Goal: Transaction & Acquisition: Book appointment/travel/reservation

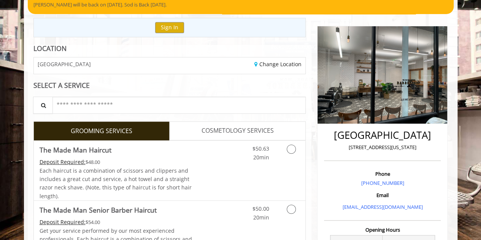
scroll to position [93, 0]
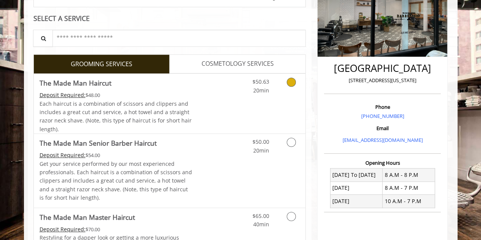
click at [201, 95] on link "Discounted Price" at bounding box center [214, 104] width 45 height 60
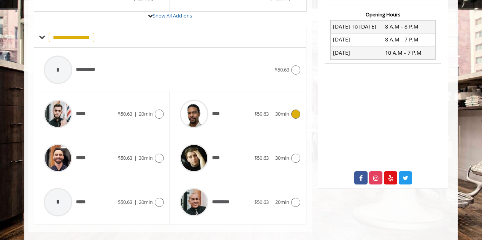
scroll to position [291, 0]
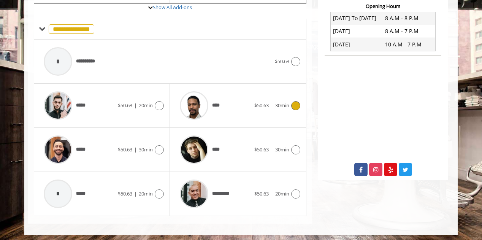
click at [222, 100] on div "****" at bounding box center [215, 105] width 78 height 36
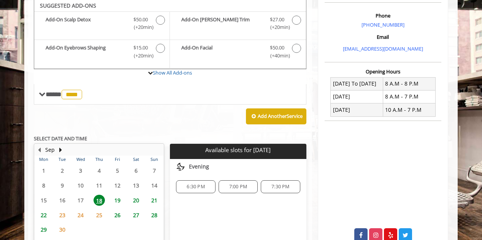
scroll to position [224, 0]
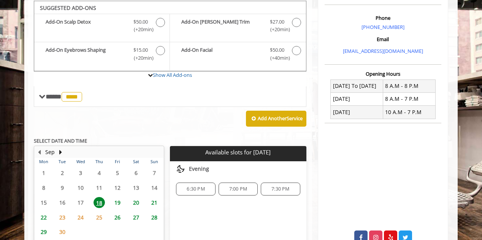
click at [116, 200] on span "19" at bounding box center [117, 202] width 11 height 11
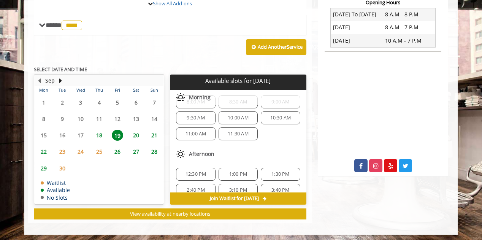
scroll to position [15, 0]
click at [205, 132] on span "11:00 AM" at bounding box center [196, 134] width 21 height 6
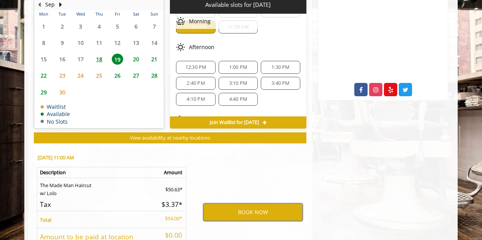
scroll to position [44, 0]
click at [231, 203] on button "BOOK NOW" at bounding box center [252, 211] width 99 height 17
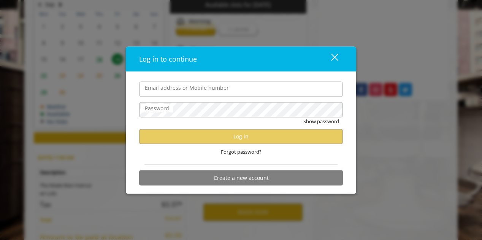
click at [180, 92] on input "Email address or Mobile number" at bounding box center [241, 88] width 204 height 15
type input "**********"
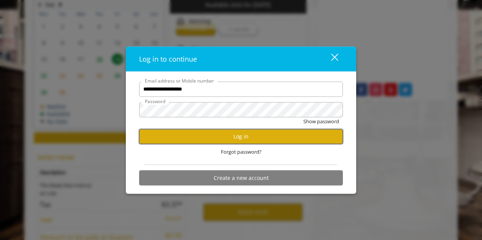
click at [161, 140] on button "Log in" at bounding box center [241, 136] width 204 height 15
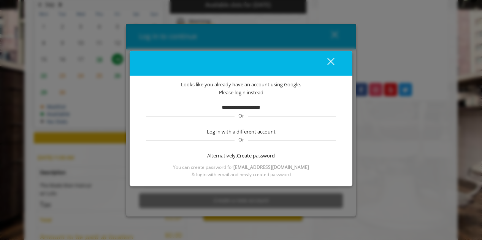
click at [334, 58] on div "close dialog" at bounding box center [330, 61] width 7 height 7
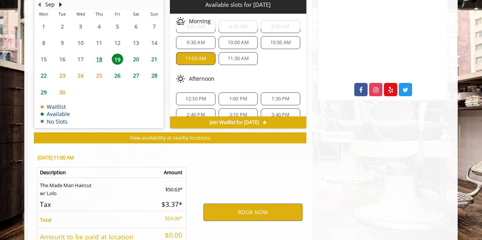
scroll to position [14, 0]
click at [228, 56] on span "11:30 AM" at bounding box center [238, 59] width 21 height 6
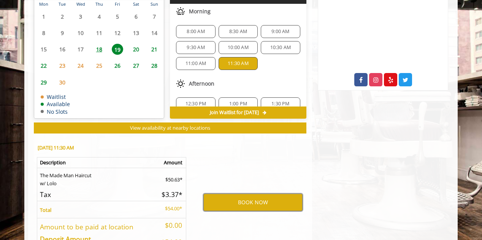
scroll to position [32, 0]
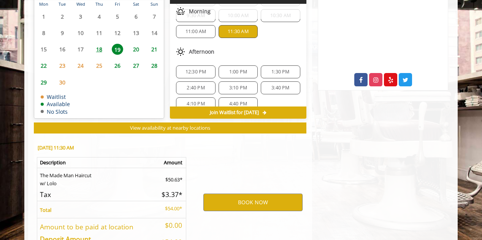
click at [197, 69] on span "12:30 PM" at bounding box center [196, 72] width 21 height 6
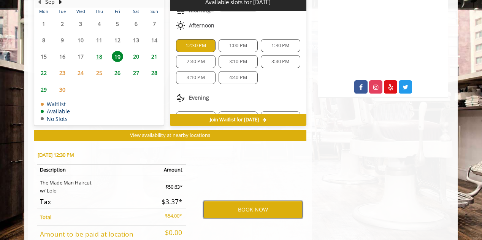
scroll to position [96, 0]
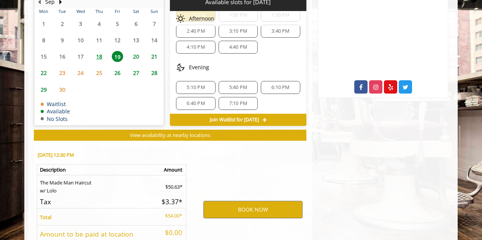
click at [237, 44] on span "4:40 PM" at bounding box center [238, 47] width 18 height 6
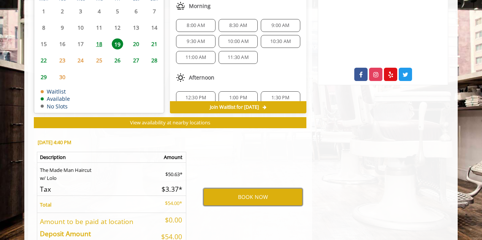
scroll to position [1, 0]
click at [224, 56] on span "11:30 AM" at bounding box center [238, 57] width 32 height 6
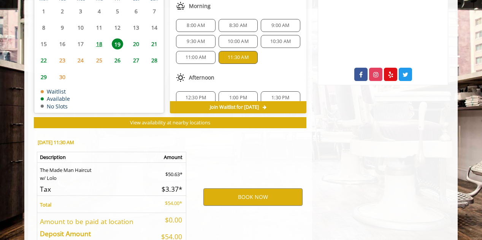
scroll to position [432, 0]
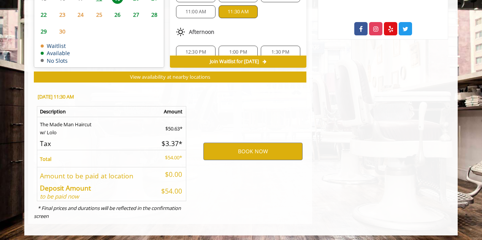
click at [197, 12] on span "11:00 AM" at bounding box center [196, 12] width 21 height 6
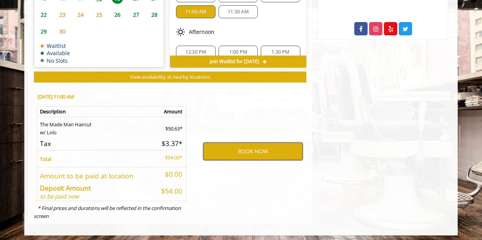
click at [232, 147] on button "BOOK NOW" at bounding box center [252, 151] width 99 height 17
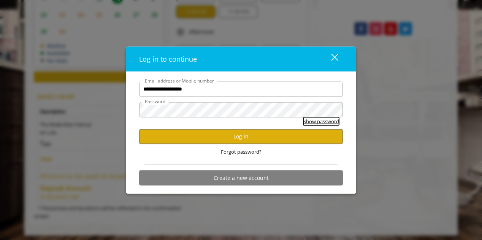
click at [317, 123] on button "Show password" at bounding box center [322, 121] width 36 height 8
click at [283, 136] on button "Log in" at bounding box center [241, 136] width 204 height 15
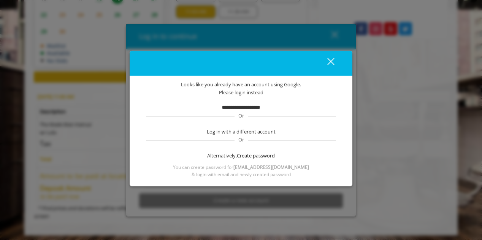
click at [240, 108] on b "**********" at bounding box center [241, 107] width 38 height 5
click at [330, 59] on div "close" at bounding box center [326, 62] width 15 height 11
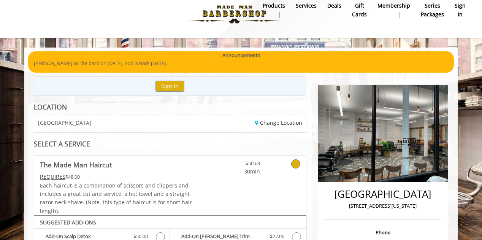
scroll to position [0, 0]
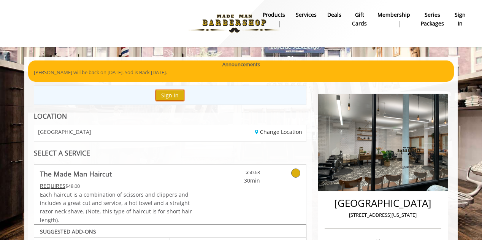
click at [171, 92] on button "Sign In" at bounding box center [170, 95] width 29 height 11
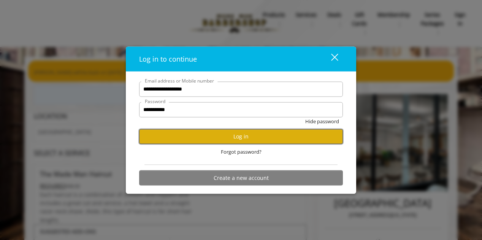
click at [230, 136] on button "Log in" at bounding box center [241, 136] width 204 height 15
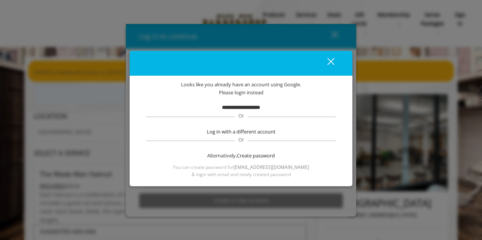
click at [243, 105] on b "**********" at bounding box center [241, 107] width 38 height 5
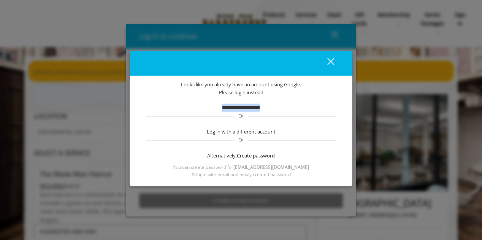
click at [339, 63] on button "close" at bounding box center [326, 63] width 26 height 16
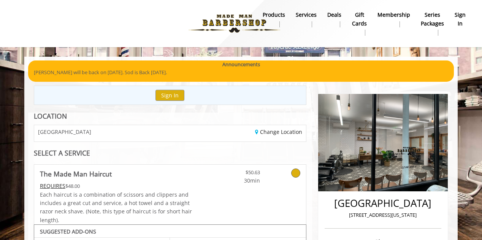
click at [463, 22] on b "sign in" at bounding box center [460, 19] width 11 height 17
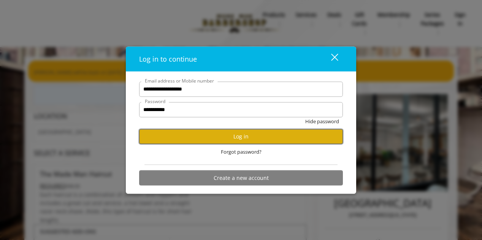
click at [255, 143] on button "Log in" at bounding box center [241, 136] width 204 height 15
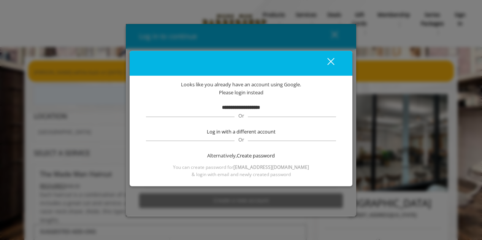
click at [236, 158] on div "Alternatively, Create password" at bounding box center [241, 156] width 192 height 8
click at [262, 156] on span "Create password" at bounding box center [256, 156] width 38 height 8
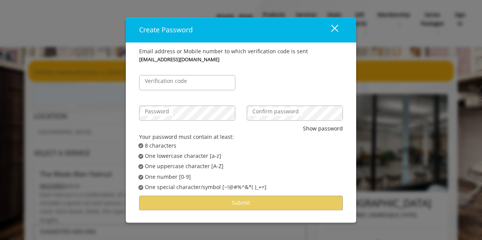
click at [165, 84] on label "Verification code" at bounding box center [166, 81] width 50 height 8
click at [165, 84] on input "Verification code" at bounding box center [187, 82] width 96 height 15
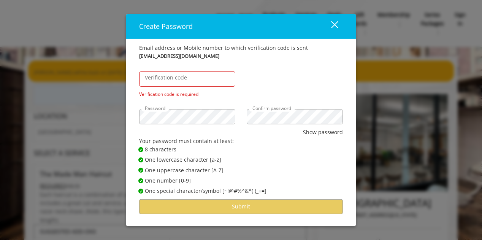
click at [335, 23] on div "close" at bounding box center [330, 26] width 15 height 11
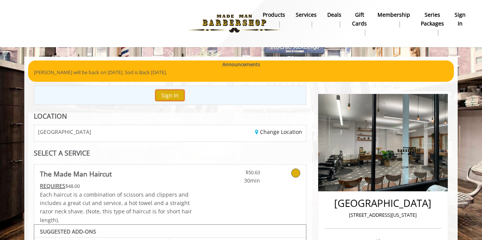
click at [174, 94] on button "Sign In" at bounding box center [170, 95] width 29 height 11
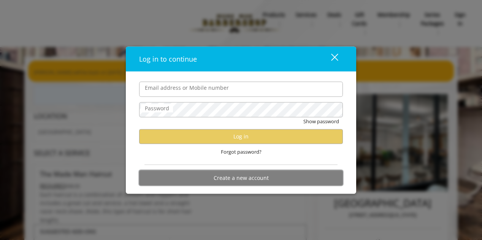
click at [248, 183] on button "Create a new account" at bounding box center [241, 177] width 204 height 15
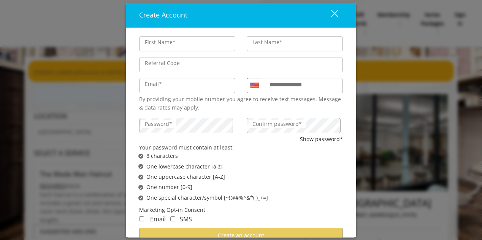
scroll to position [40, 0]
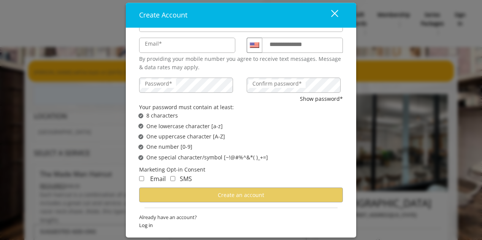
click at [147, 219] on span "Already have an account?" at bounding box center [241, 218] width 204 height 8
click at [146, 225] on span "Log in" at bounding box center [241, 226] width 204 height 8
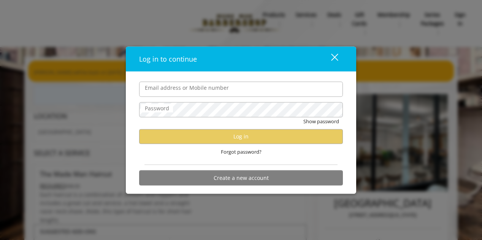
scroll to position [0, 0]
click at [221, 85] on input "Email address or Mobile number" at bounding box center [241, 88] width 204 height 15
type input "**********"
click at [333, 60] on div "close dialog" at bounding box center [334, 57] width 7 height 7
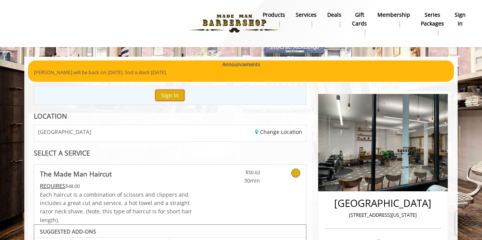
click at [177, 96] on button "Sign In" at bounding box center [170, 95] width 29 height 11
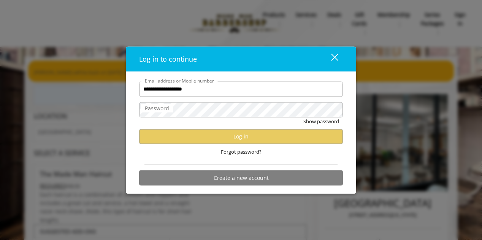
click at [203, 118] on div "Show password" at bounding box center [241, 123] width 204 height 12
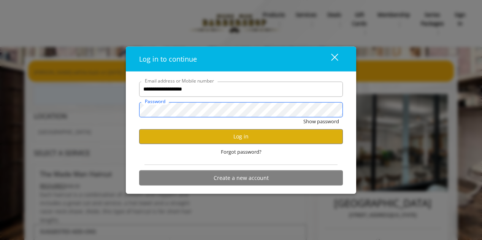
click at [304, 117] on button "Show password" at bounding box center [322, 121] width 36 height 8
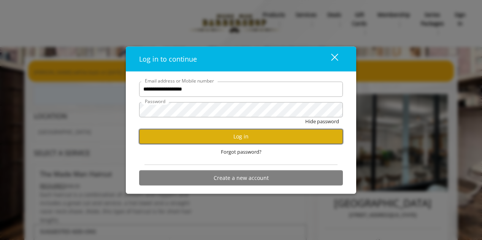
click at [227, 140] on button "Log in" at bounding box center [241, 136] width 204 height 15
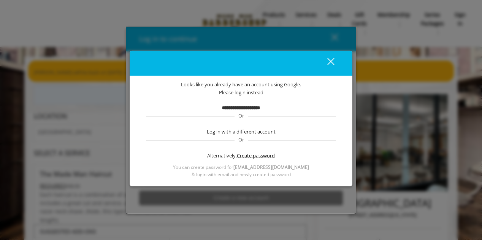
click at [250, 158] on span "Create password" at bounding box center [256, 156] width 38 height 8
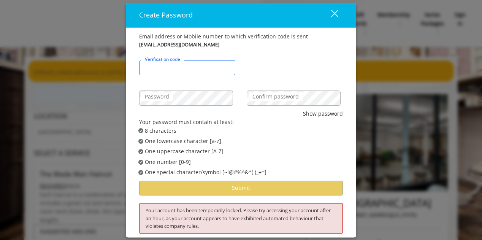
click at [168, 60] on div "Verification code" at bounding box center [187, 67] width 96 height 15
type input "******"
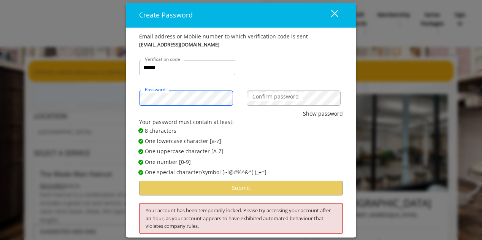
scroll to position [4, 0]
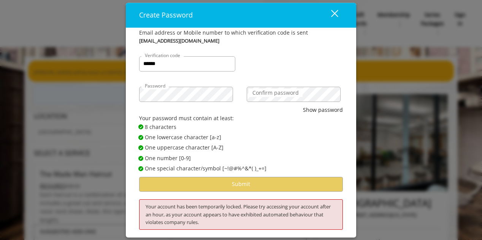
click at [333, 17] on div "close" at bounding box center [330, 15] width 15 height 11
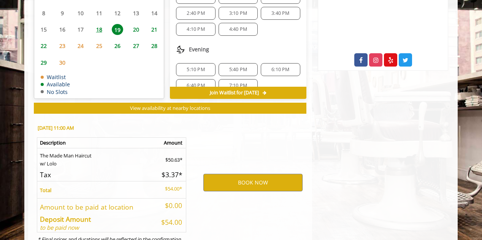
scroll to position [0, 0]
